Goal: Task Accomplishment & Management: Manage account settings

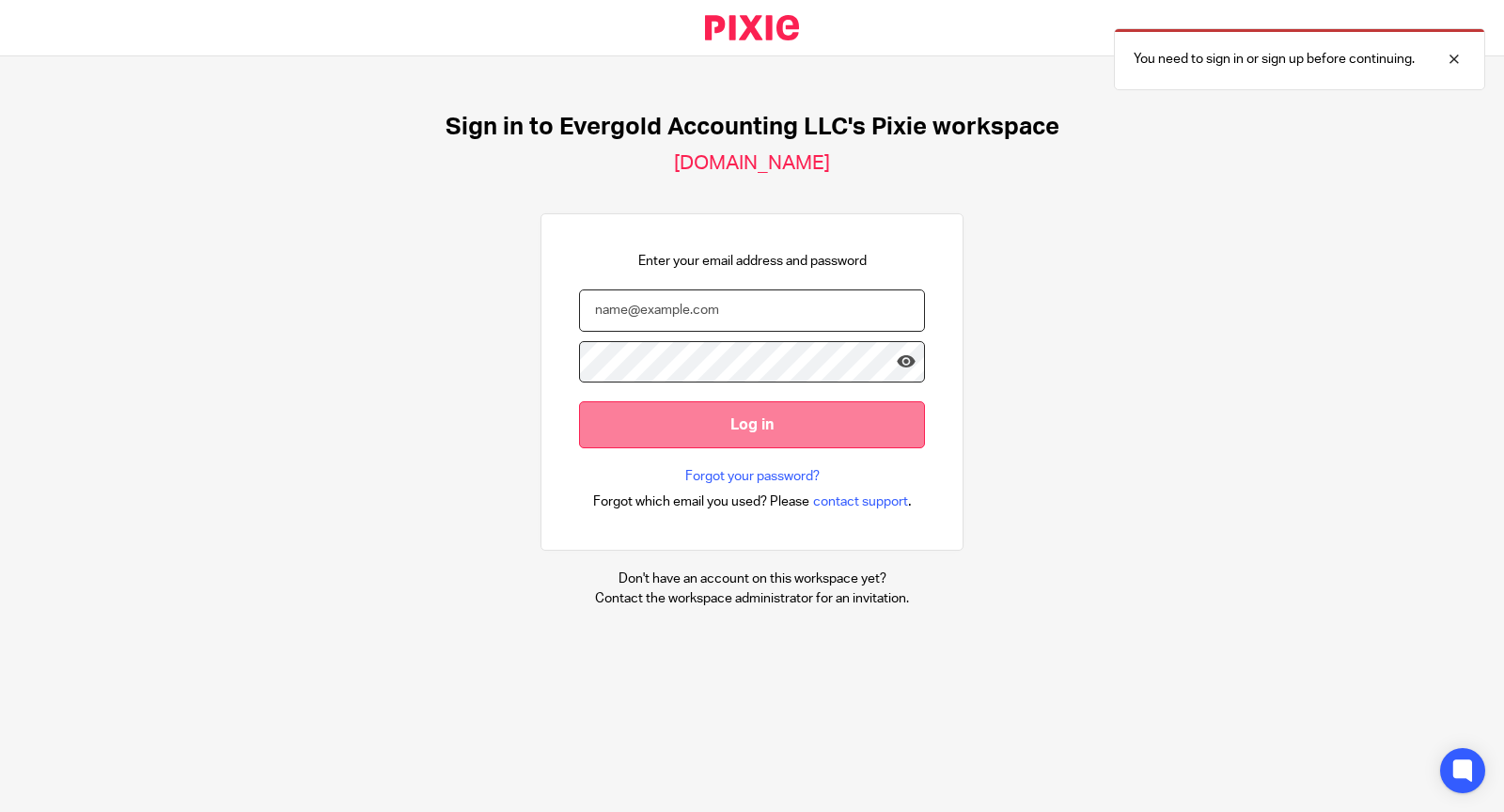
type input "regina@evergoldaccounting.com"
click at [711, 412] on input "Log in" at bounding box center [751, 424] width 346 height 46
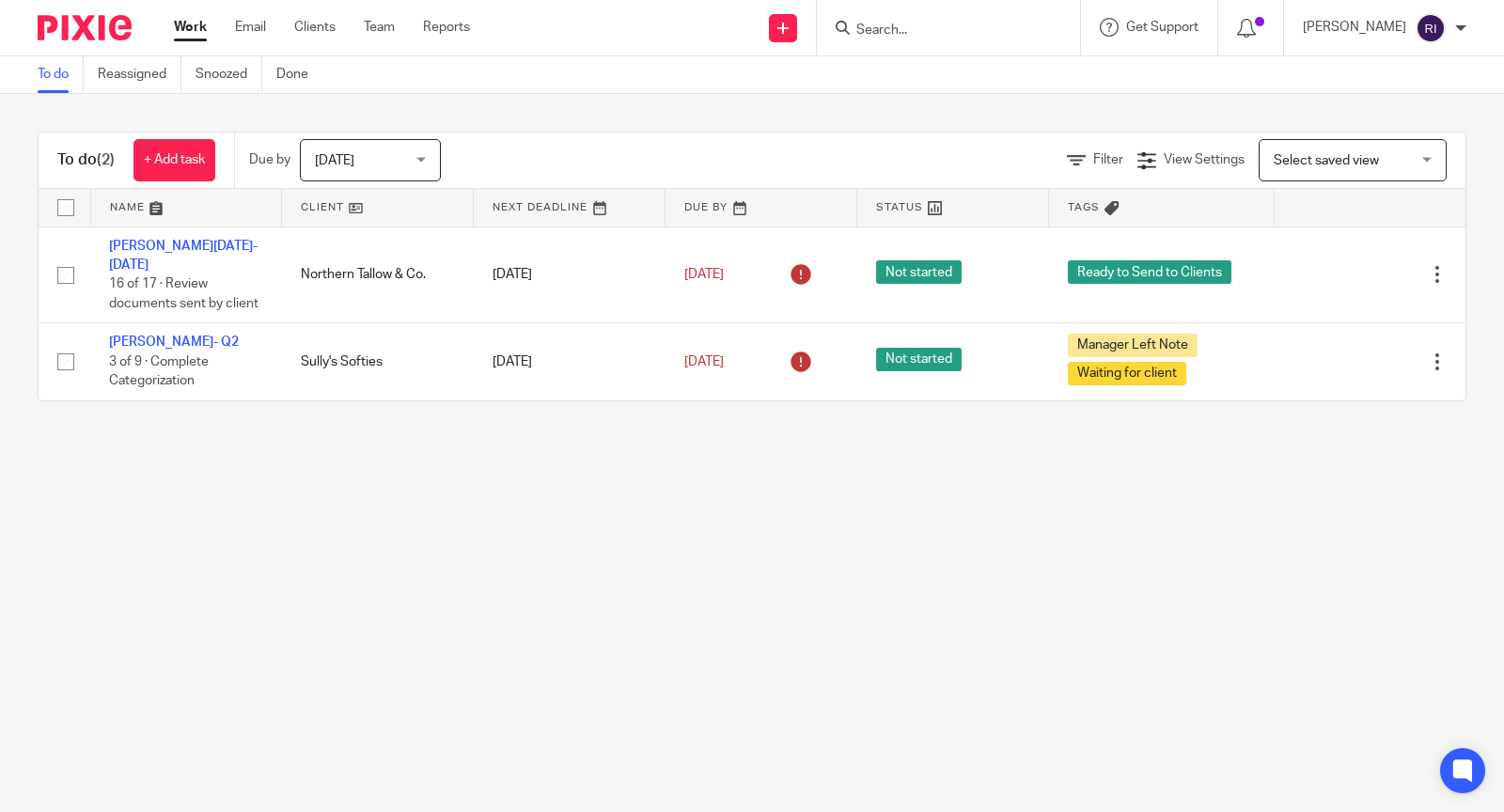
click at [191, 30] on link "Work" at bounding box center [190, 27] width 33 height 19
click at [410, 153] on span "[DATE]" at bounding box center [365, 159] width 100 height 40
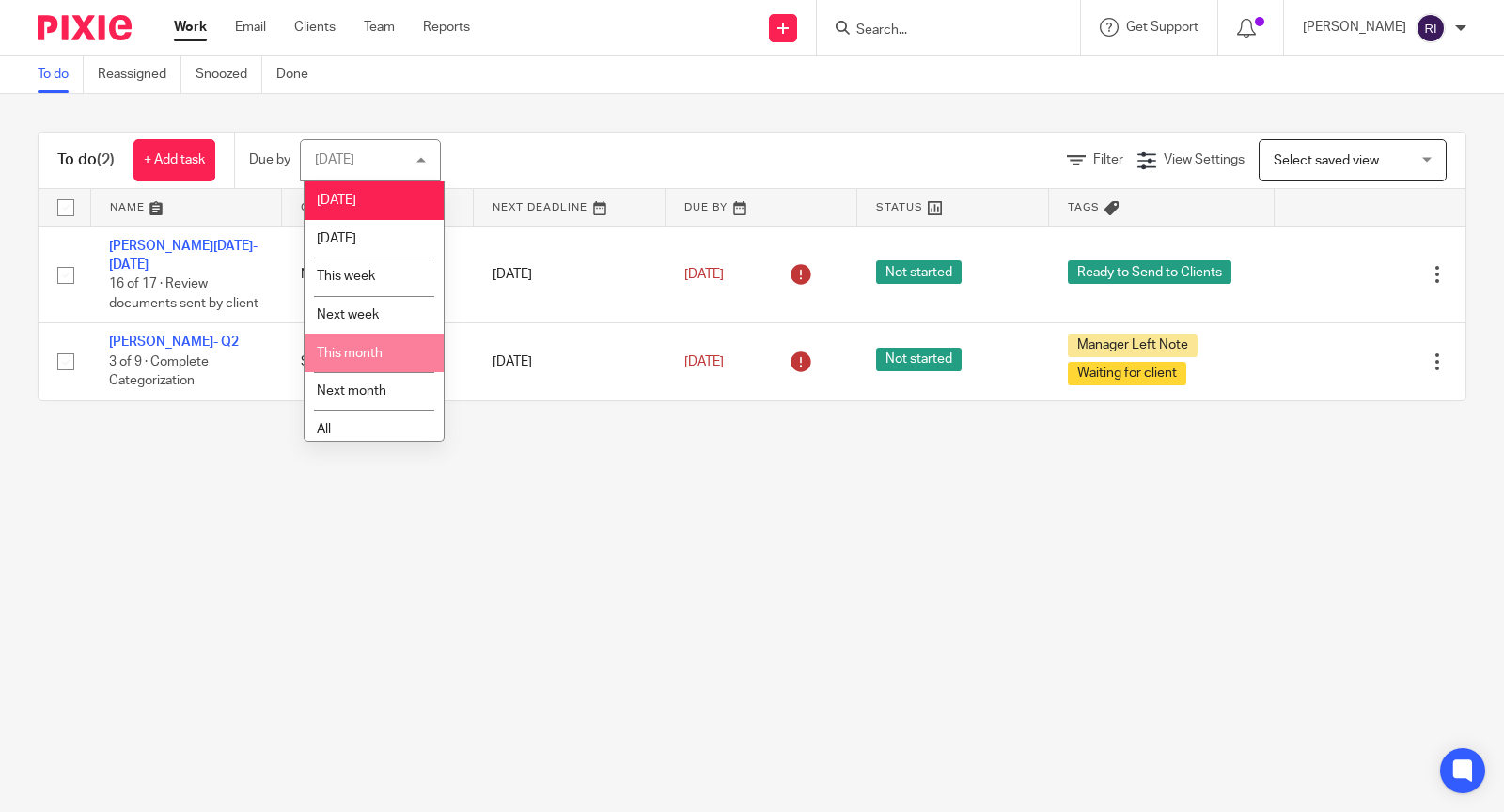
scroll to position [16, 0]
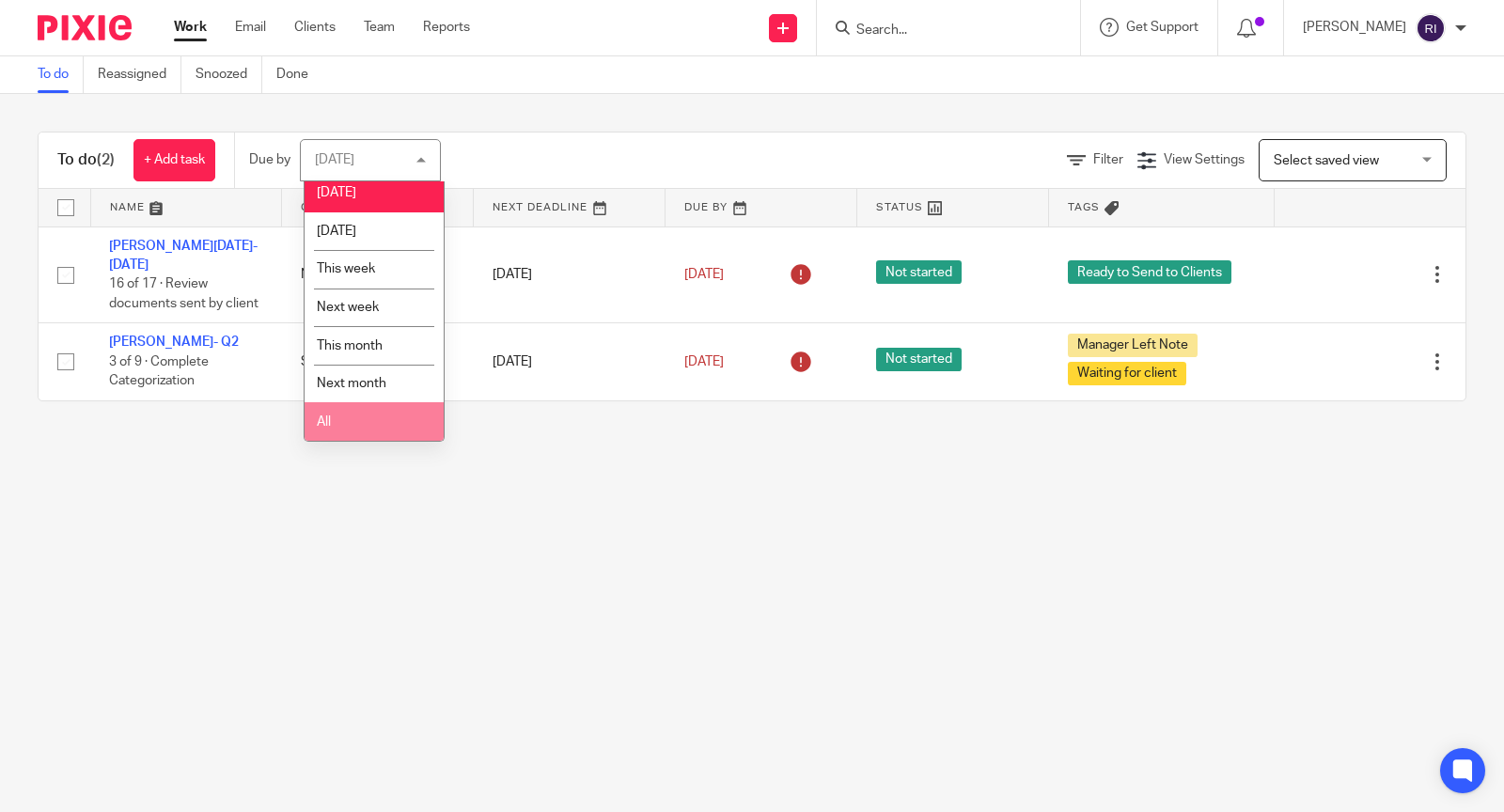
click at [366, 417] on li "All" at bounding box center [374, 421] width 139 height 39
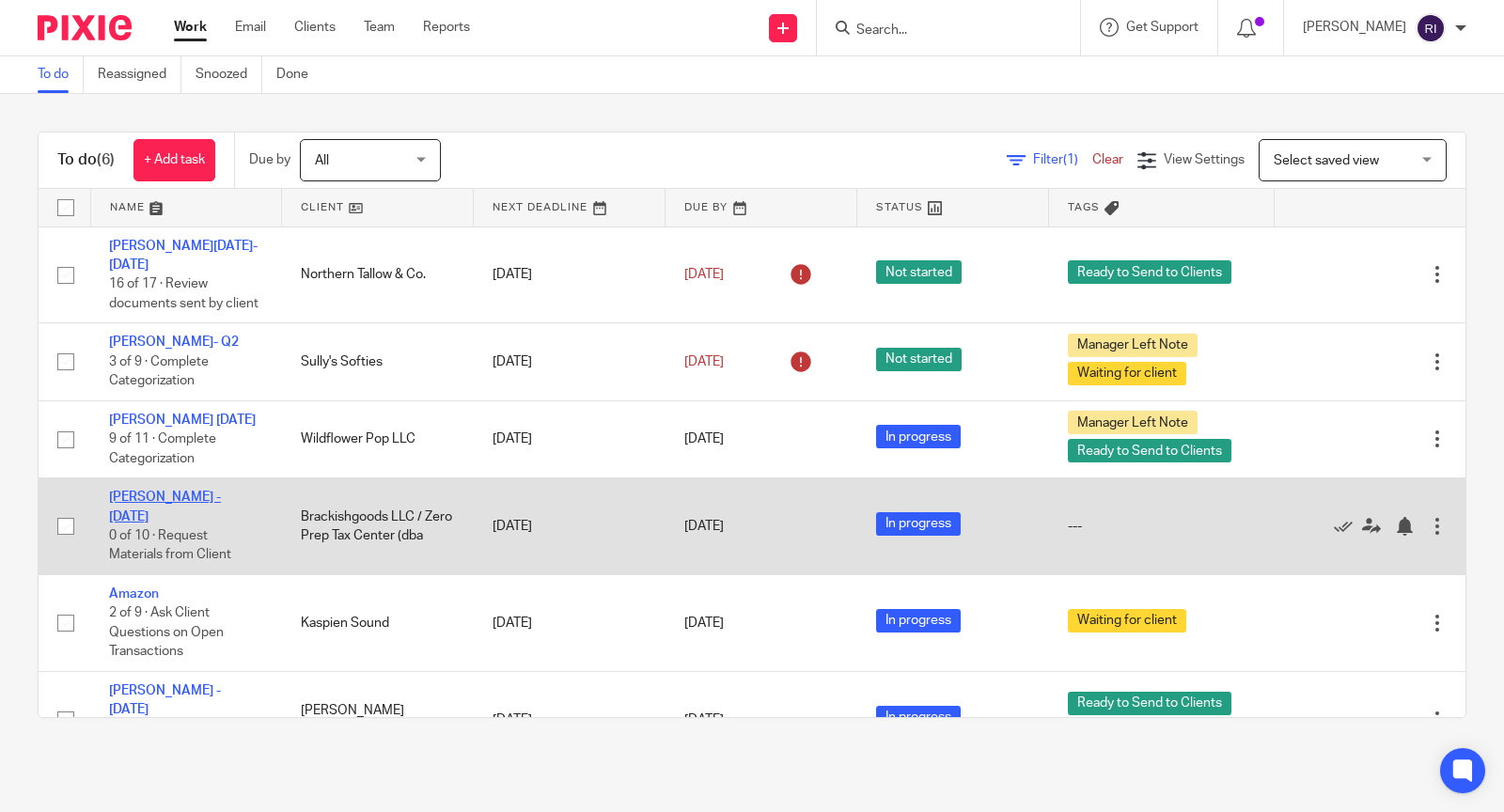
click at [152, 490] on link "Joel - July 2025" at bounding box center [164, 506] width 112 height 32
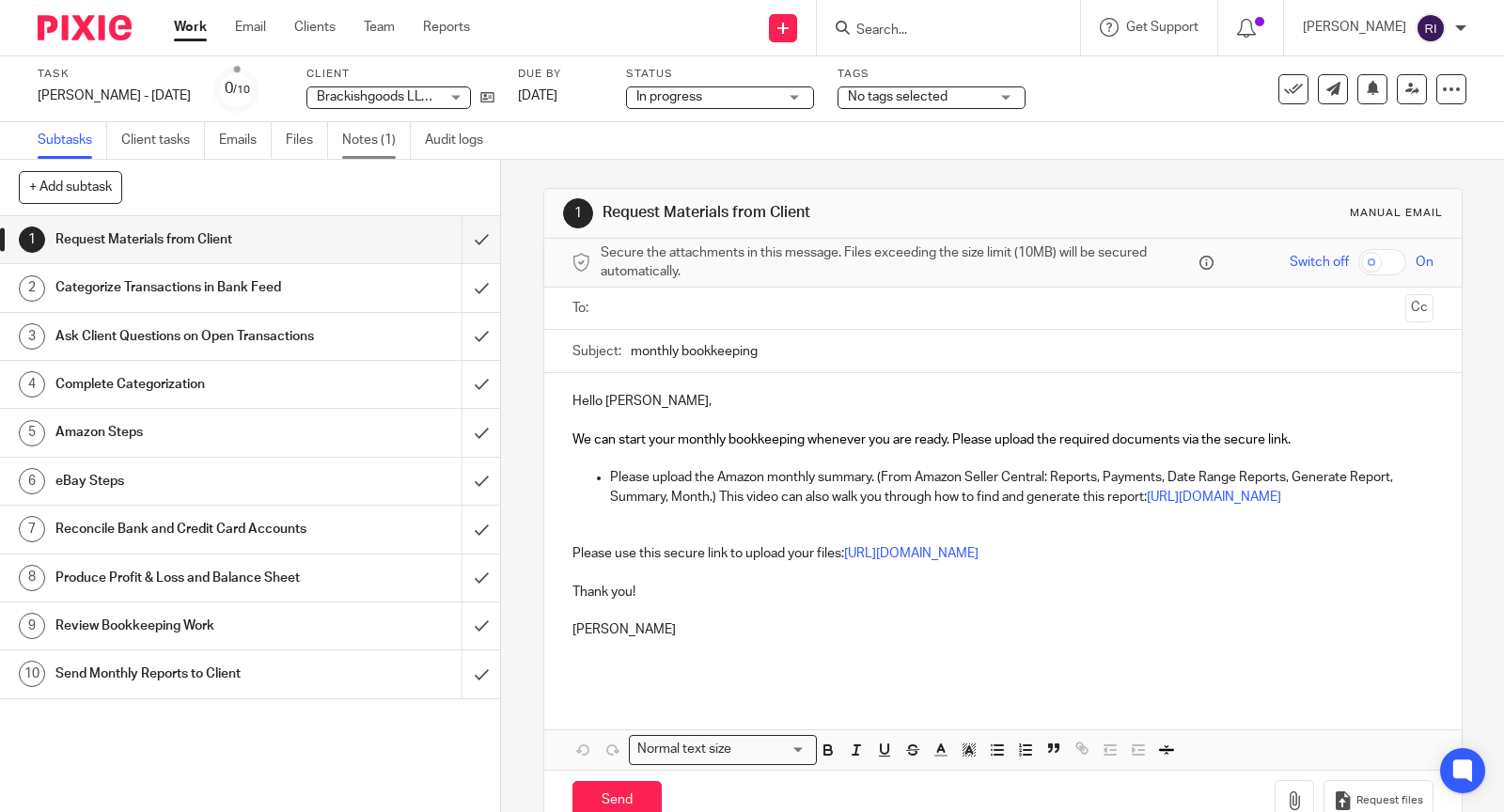
click at [371, 143] on link "Notes (1)" at bounding box center [376, 140] width 68 height 37
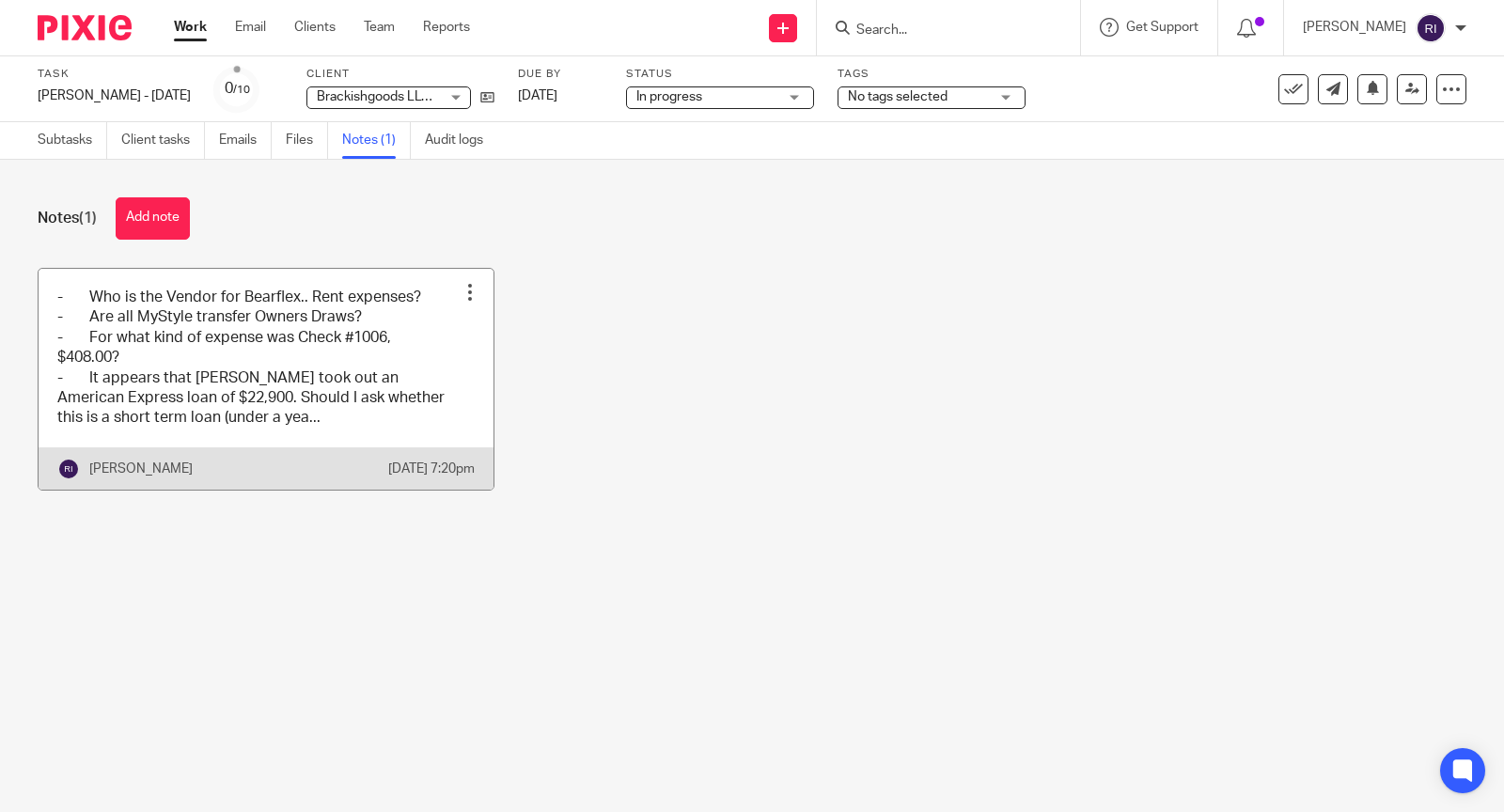
click at [282, 345] on link at bounding box center [266, 378] width 455 height 221
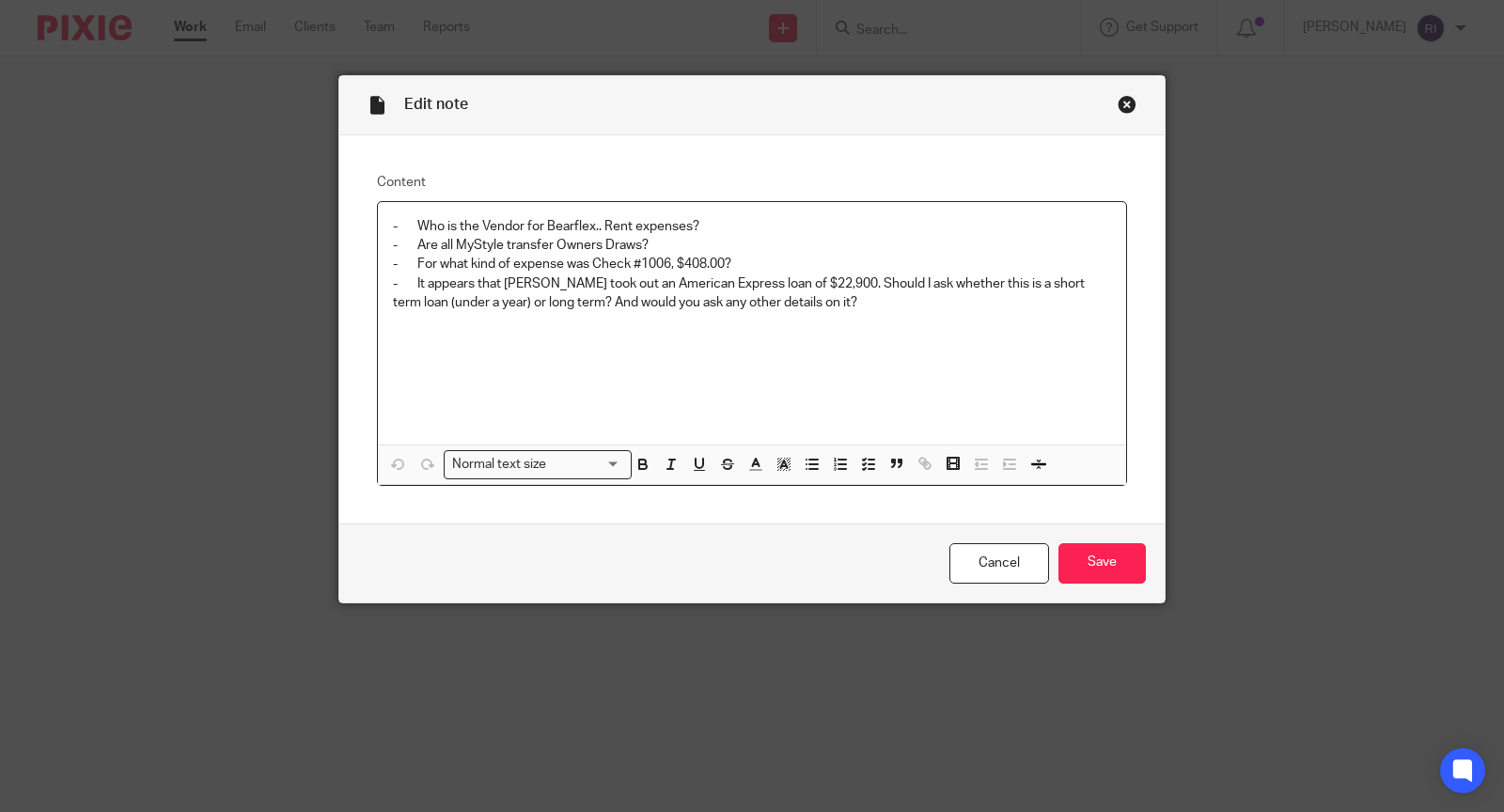
click at [909, 314] on p at bounding box center [752, 321] width 718 height 19
click at [948, 329] on p "Do you pay specific contractors, for the expenses with the description "YKG"?" at bounding box center [771, 321] width 681 height 19
click at [412, 281] on p "- It appears that Joel took out an American Express loan of $22,900. Should I a…" at bounding box center [752, 293] width 718 height 39
click at [415, 265] on p "- For what kind of expense was Check #1006, $408.00?" at bounding box center [752, 263] width 718 height 19
click at [417, 247] on p "- Are all MyStyle transfer Owners Draws?" at bounding box center [752, 245] width 718 height 19
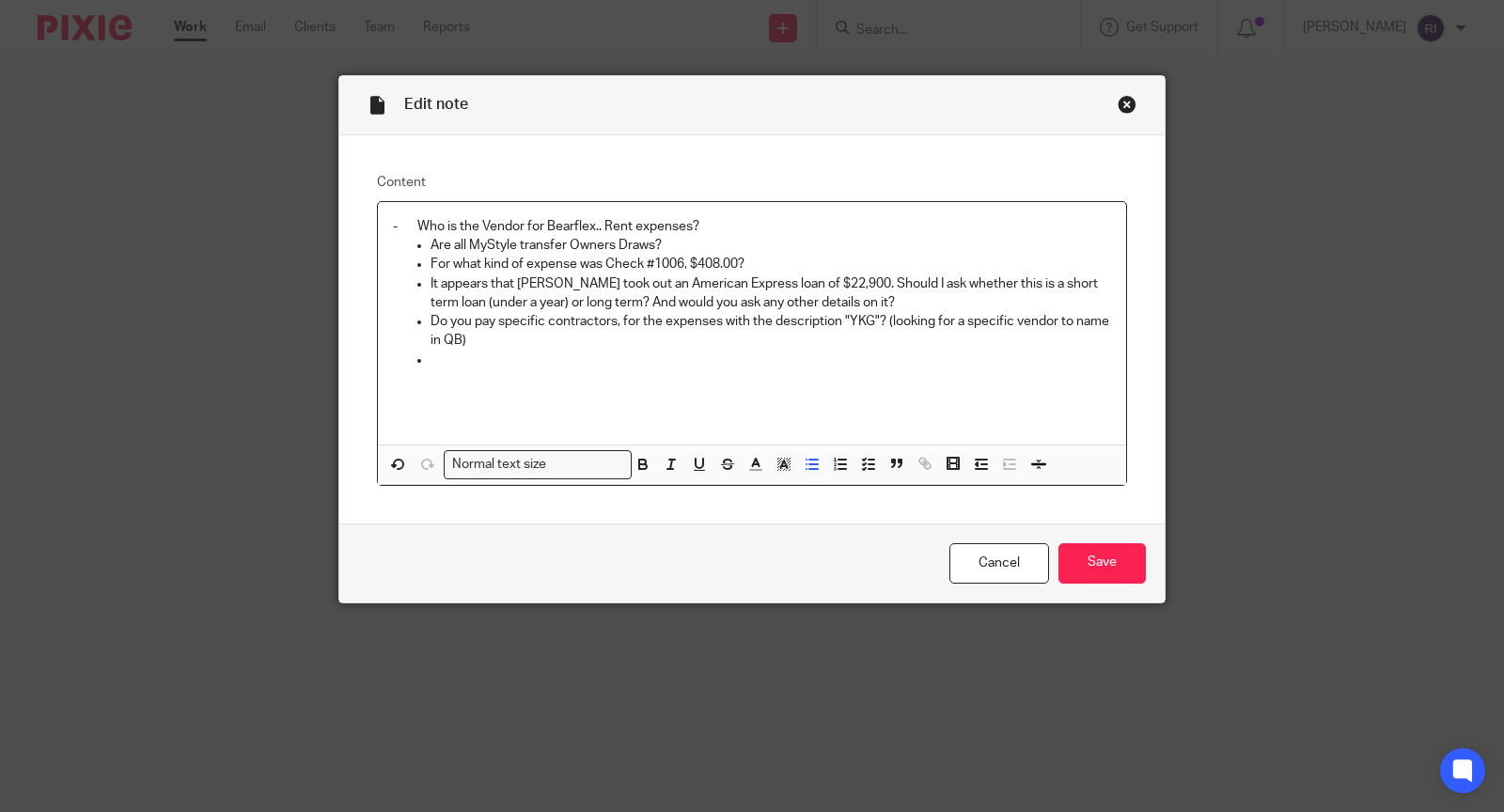
click at [421, 229] on p "- Who is the Vendor for Bearflex.. Rent expenses?" at bounding box center [752, 226] width 718 height 19
click at [505, 376] on div "Who is the Vendor for Bearflex.. Rent expenses? Are all MyStyle transfer Owners…" at bounding box center [751, 323] width 748 height 243
click at [1131, 564] on input "Save" at bounding box center [1102, 562] width 87 height 41
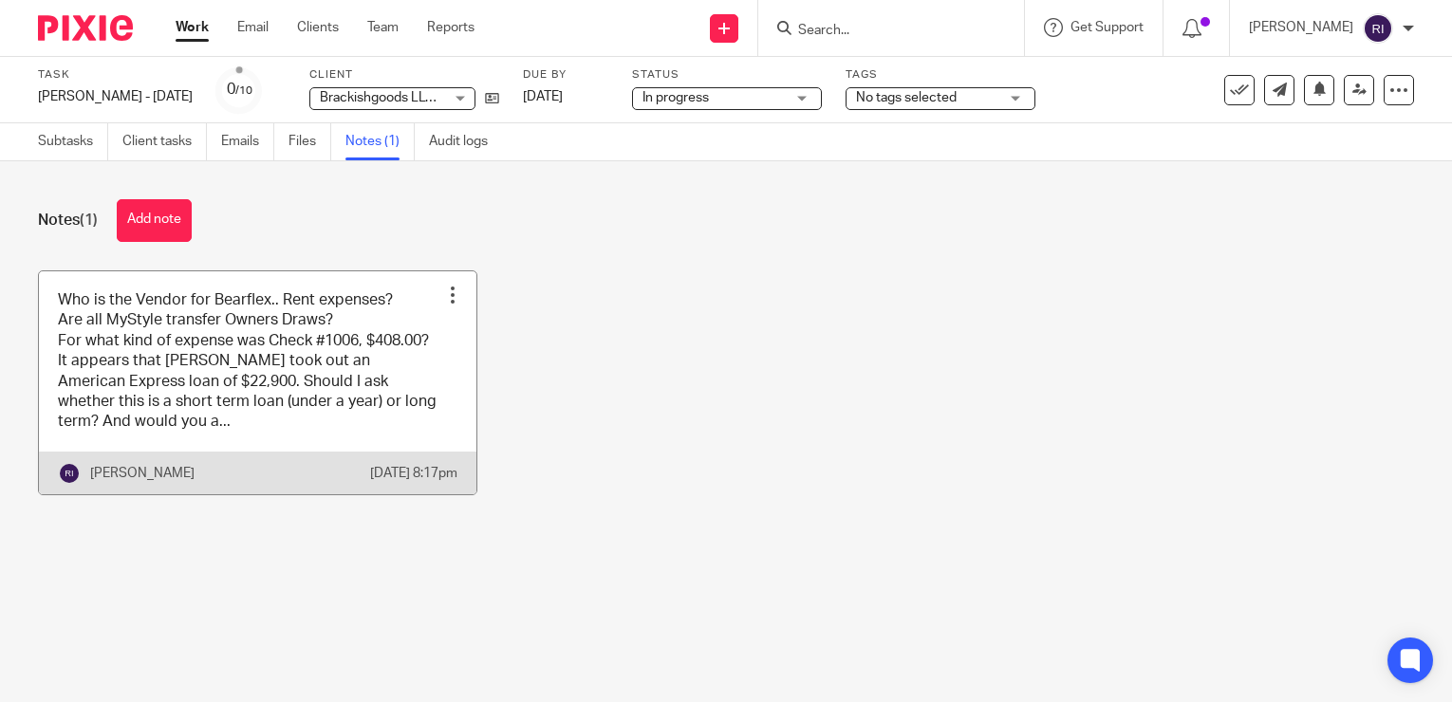
click at [277, 403] on link at bounding box center [257, 382] width 437 height 223
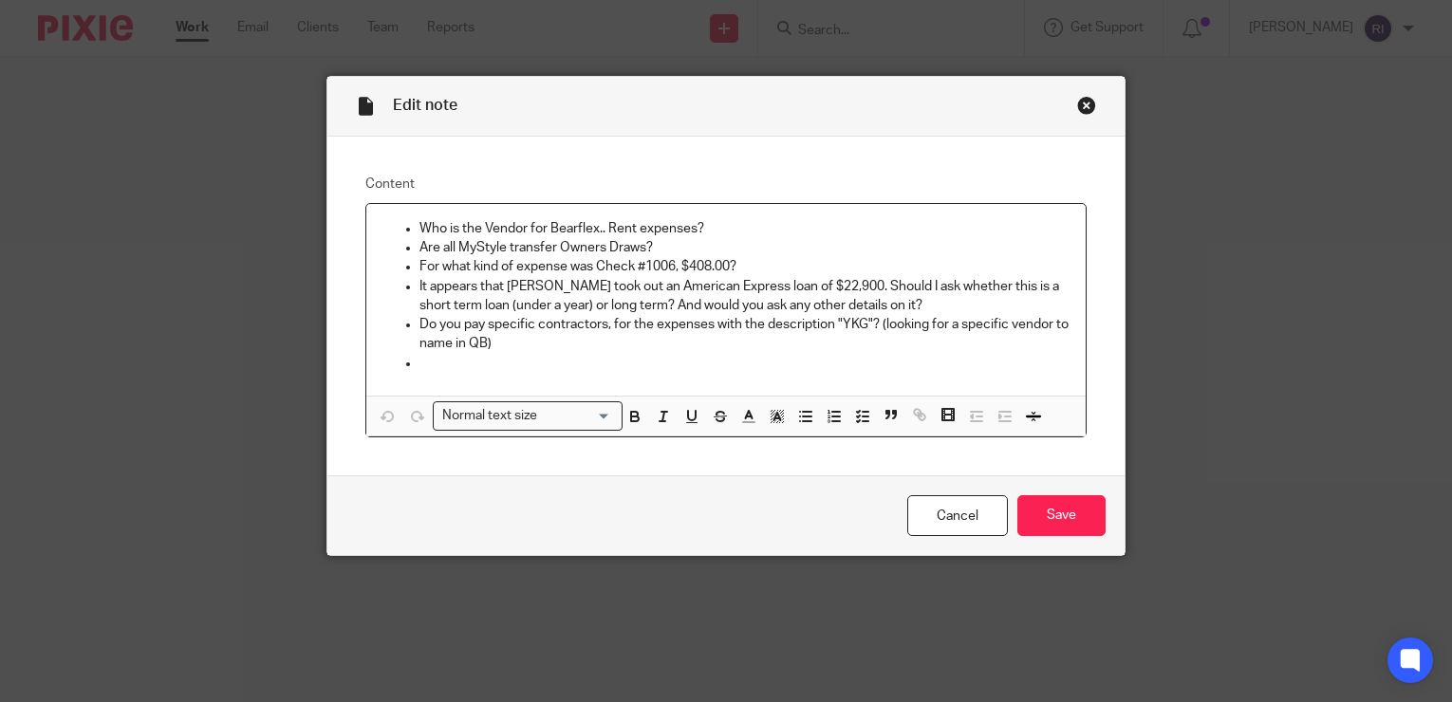
click at [585, 361] on p at bounding box center [744, 363] width 651 height 19
click at [882, 379] on div "Who is the Vendor for Bearflex.. Rent expenses? Are all MyStyle transfer Owners…" at bounding box center [725, 300] width 719 height 192
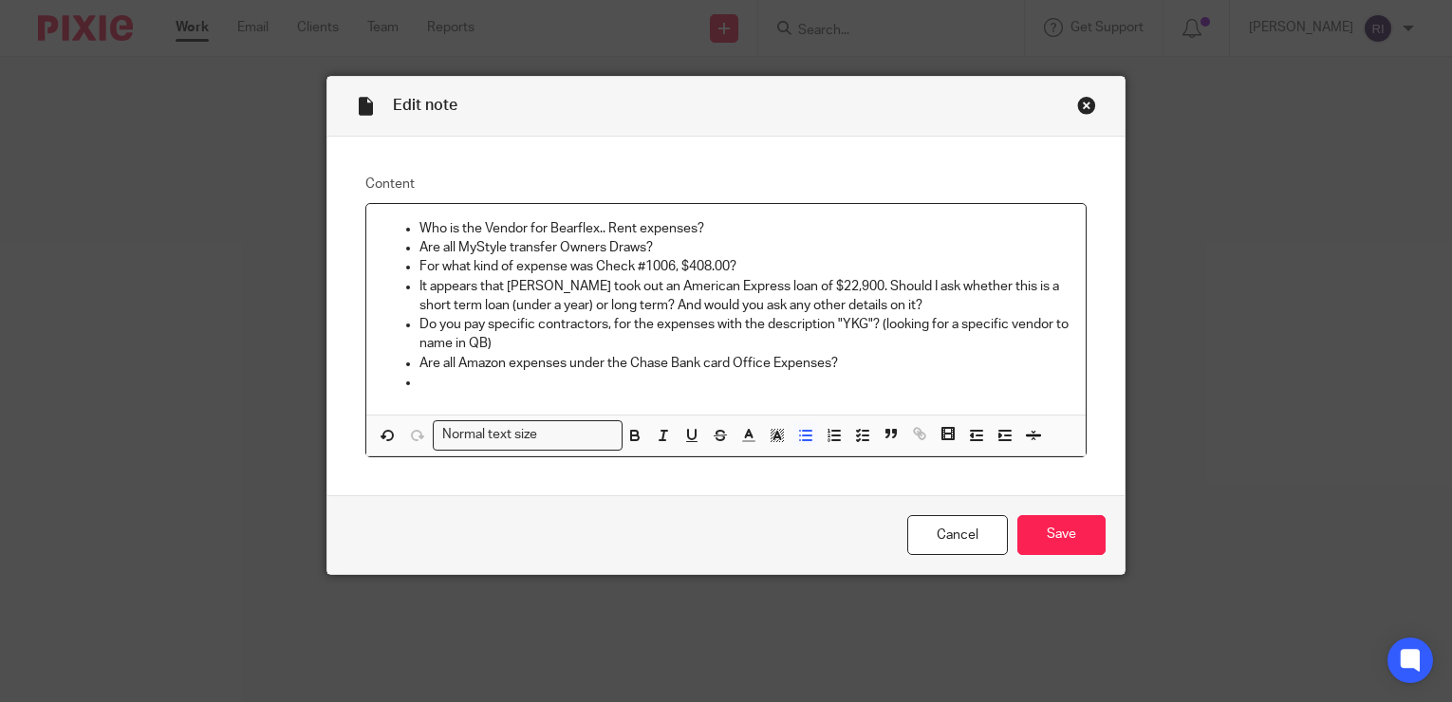
click at [668, 365] on p "Are all Amazon expenses under the Chase Bank card Office Expenses?" at bounding box center [744, 363] width 651 height 19
click at [1065, 537] on input "Save" at bounding box center [1061, 535] width 88 height 41
